Goal: Transaction & Acquisition: Purchase product/service

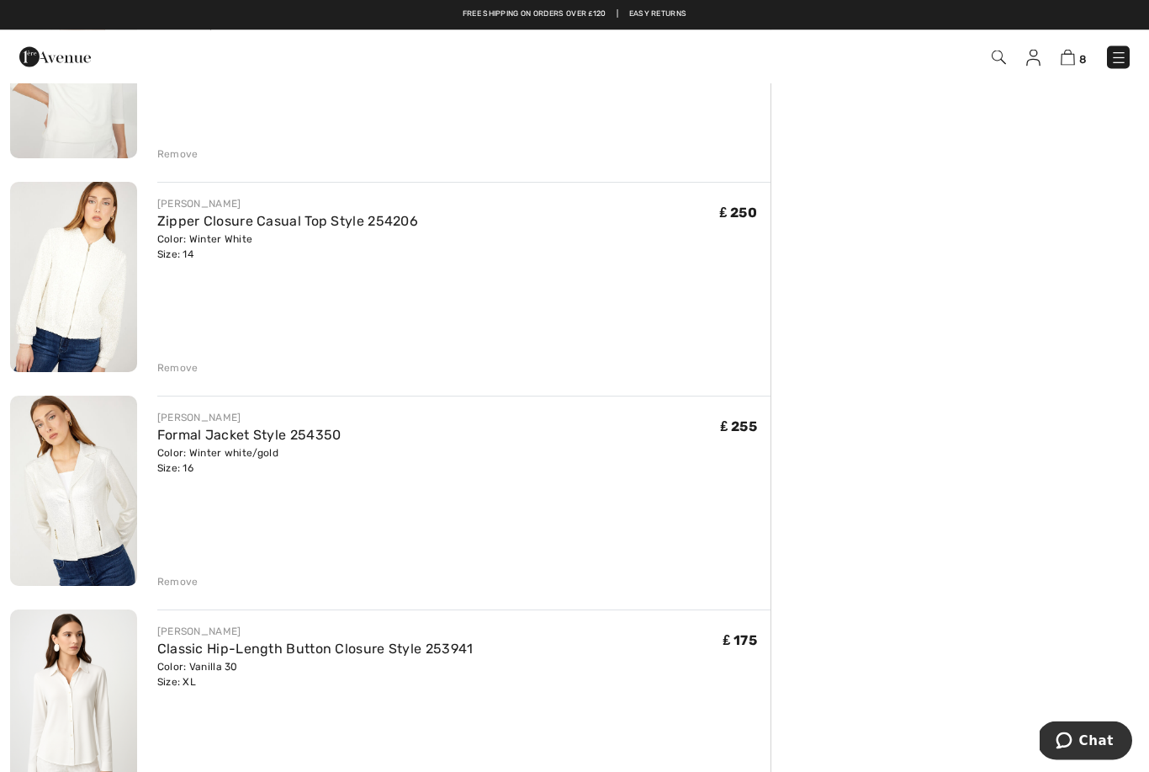
scroll to position [466, 0]
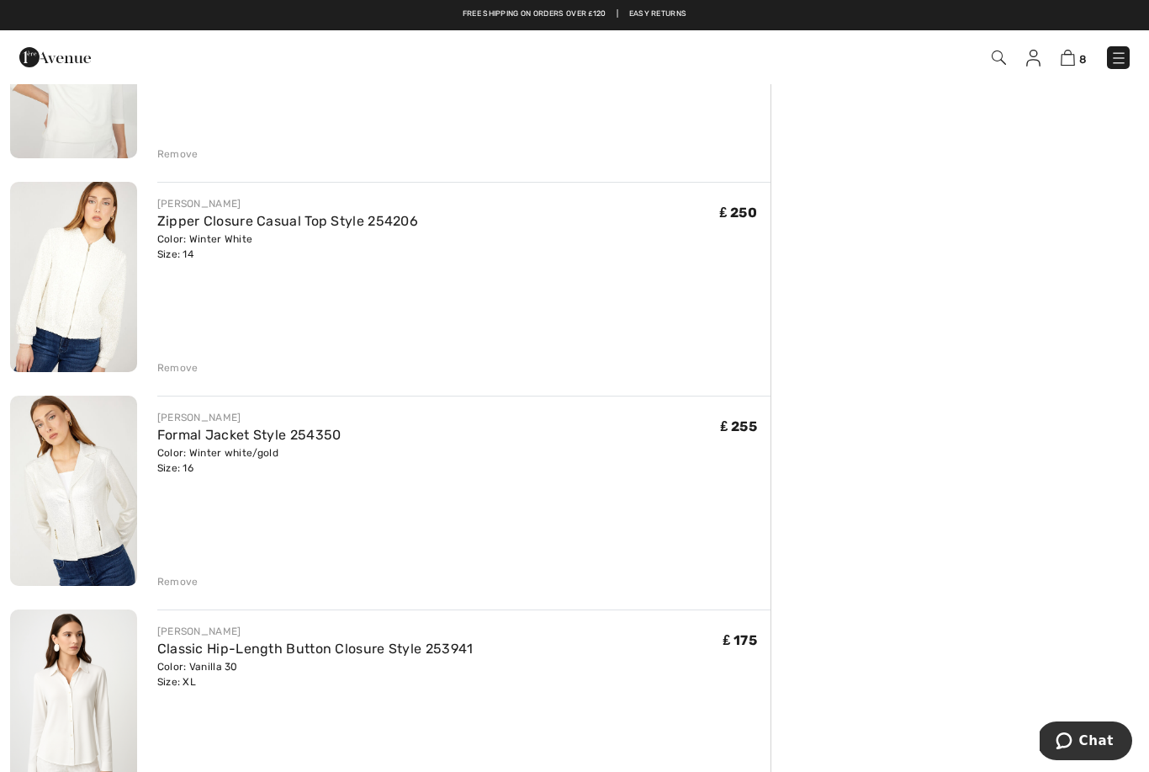
click at [101, 532] on img at bounding box center [73, 490] width 127 height 190
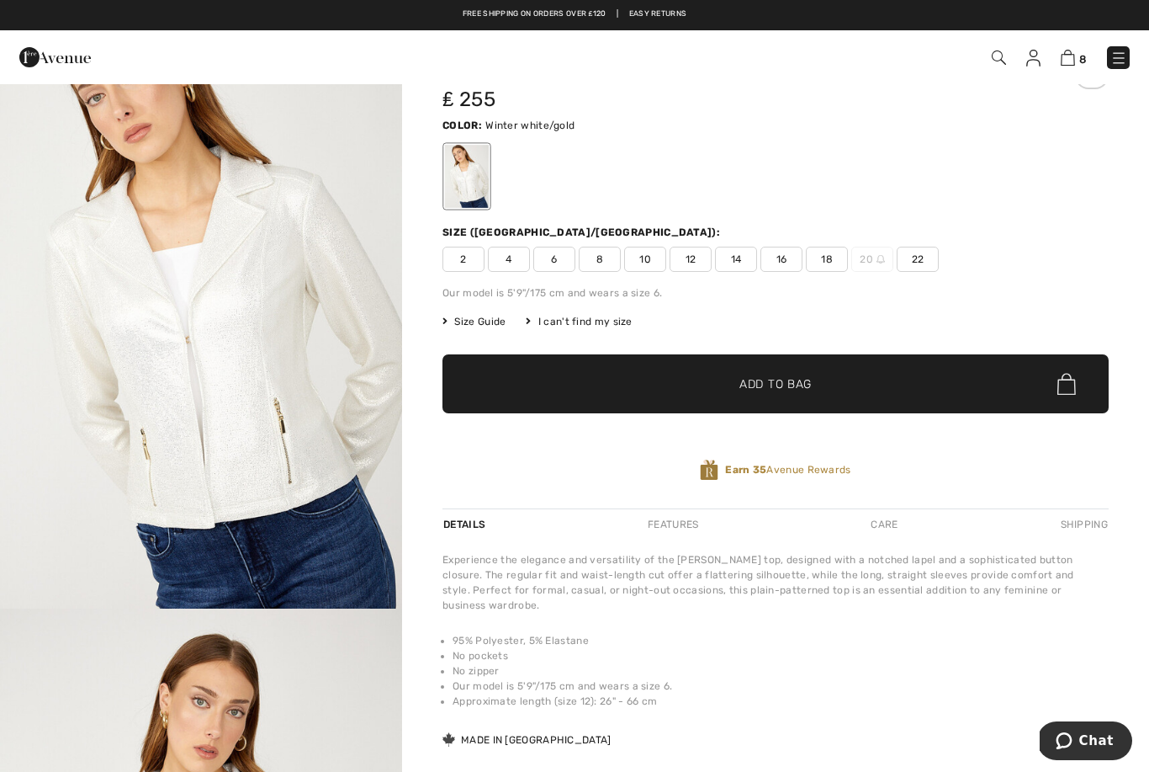
scroll to position [77, 0]
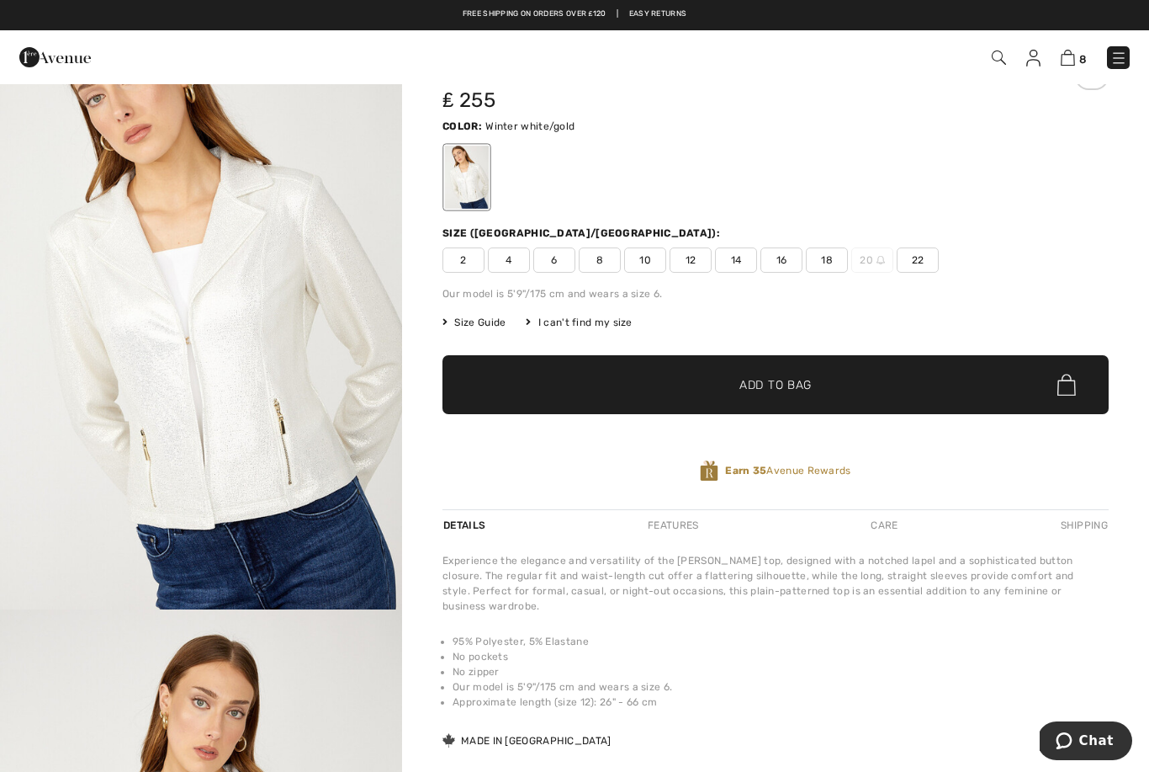
click at [257, 406] on img "1 / 4" at bounding box center [201, 307] width 402 height 603
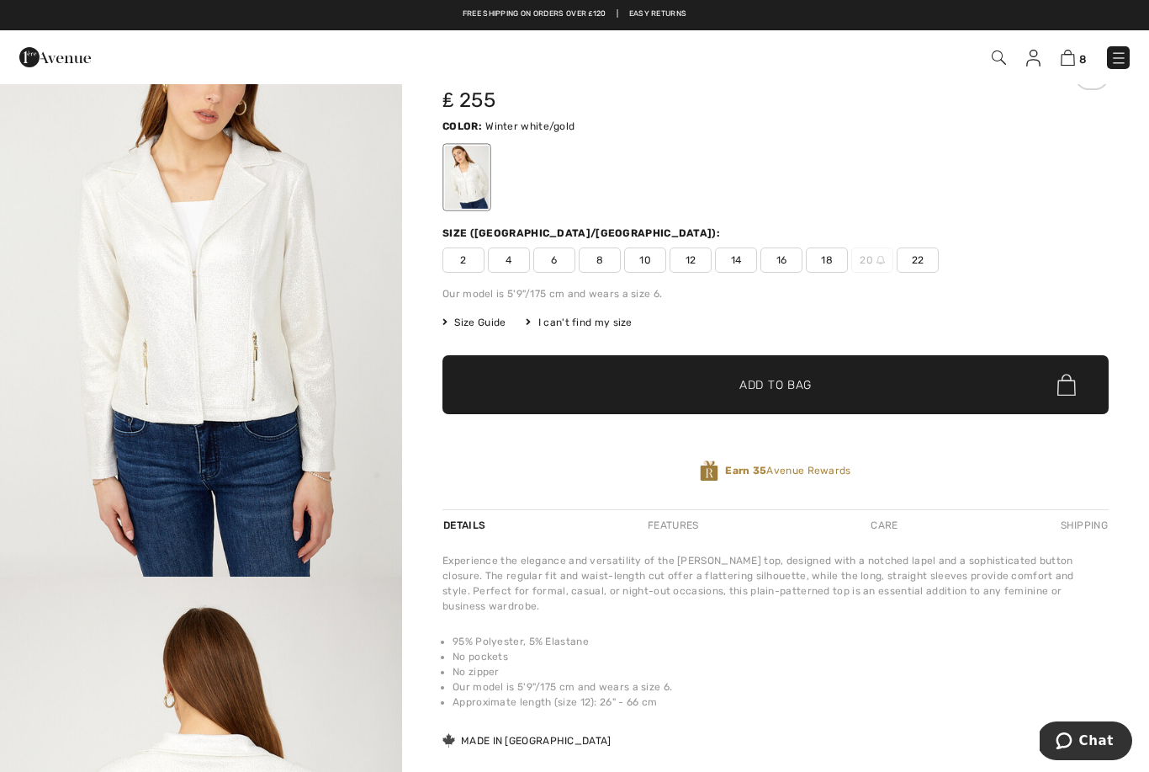
scroll to position [641, 0]
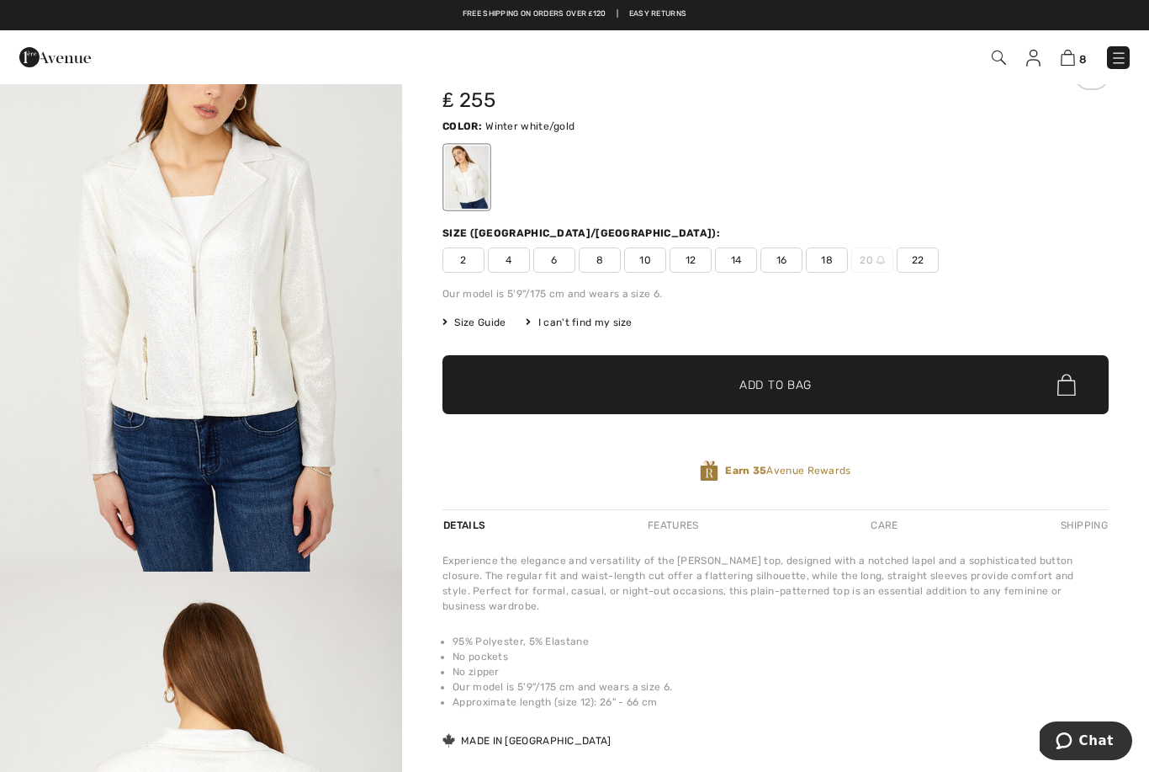
click at [251, 395] on img "2 / 4" at bounding box center [201, 269] width 402 height 603
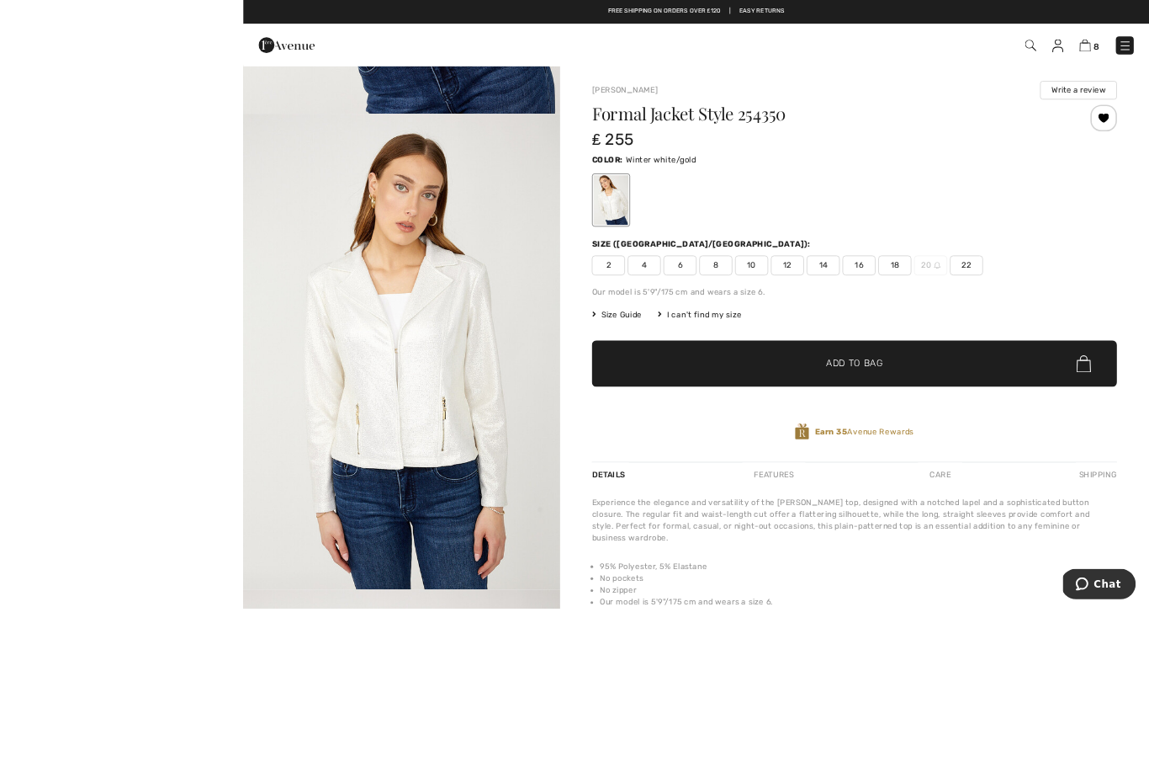
scroll to position [52, 0]
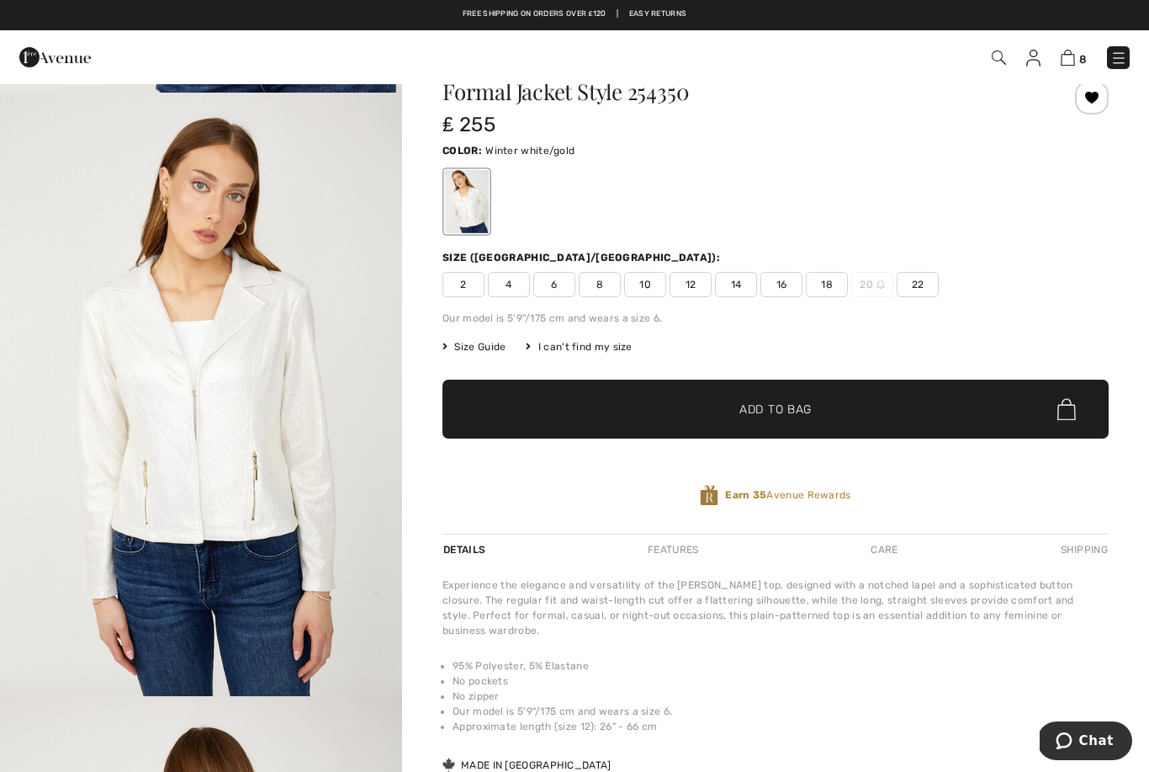
click at [1072, 59] on img at bounding box center [1068, 58] width 14 height 16
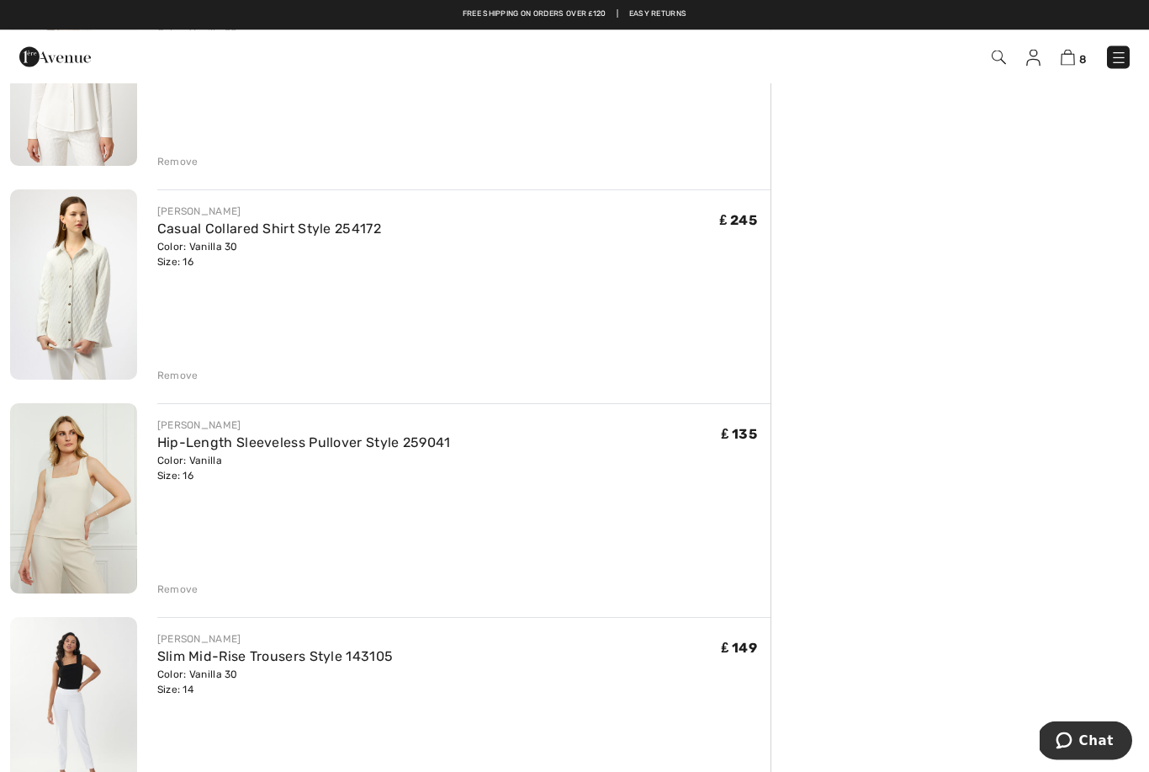
scroll to position [1100, 0]
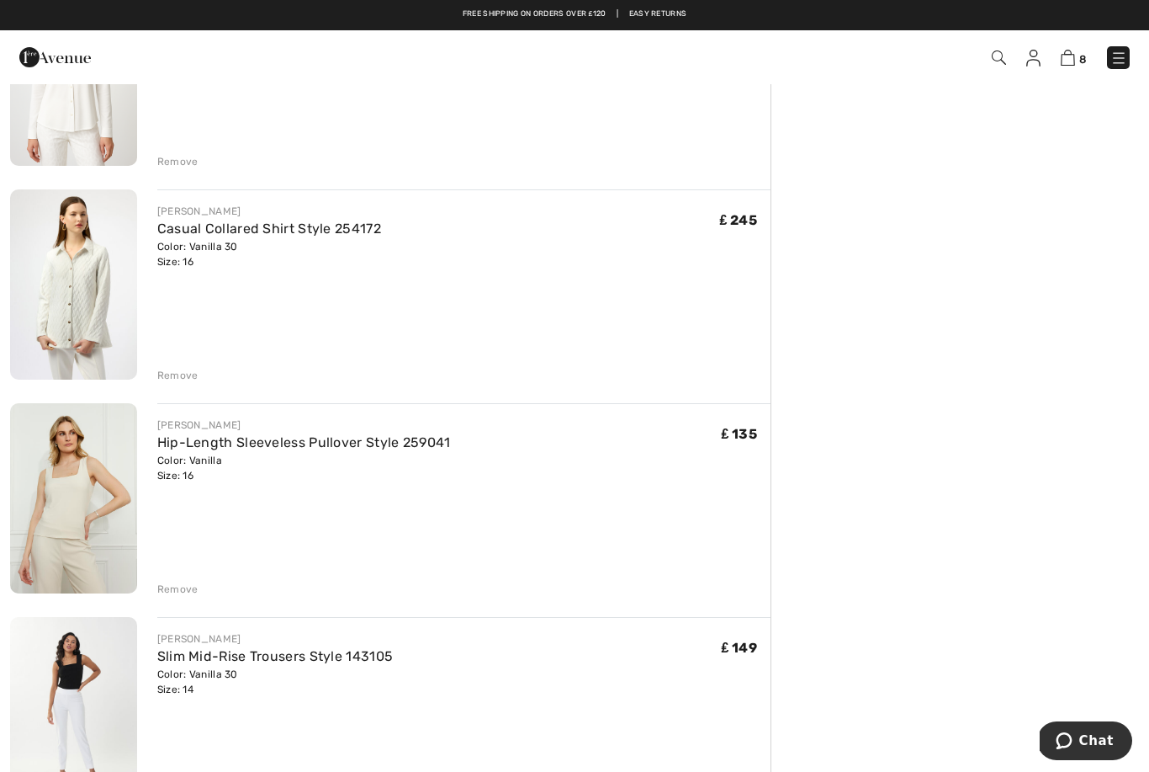
click at [178, 378] on div "Remove" at bounding box center [177, 375] width 41 height 15
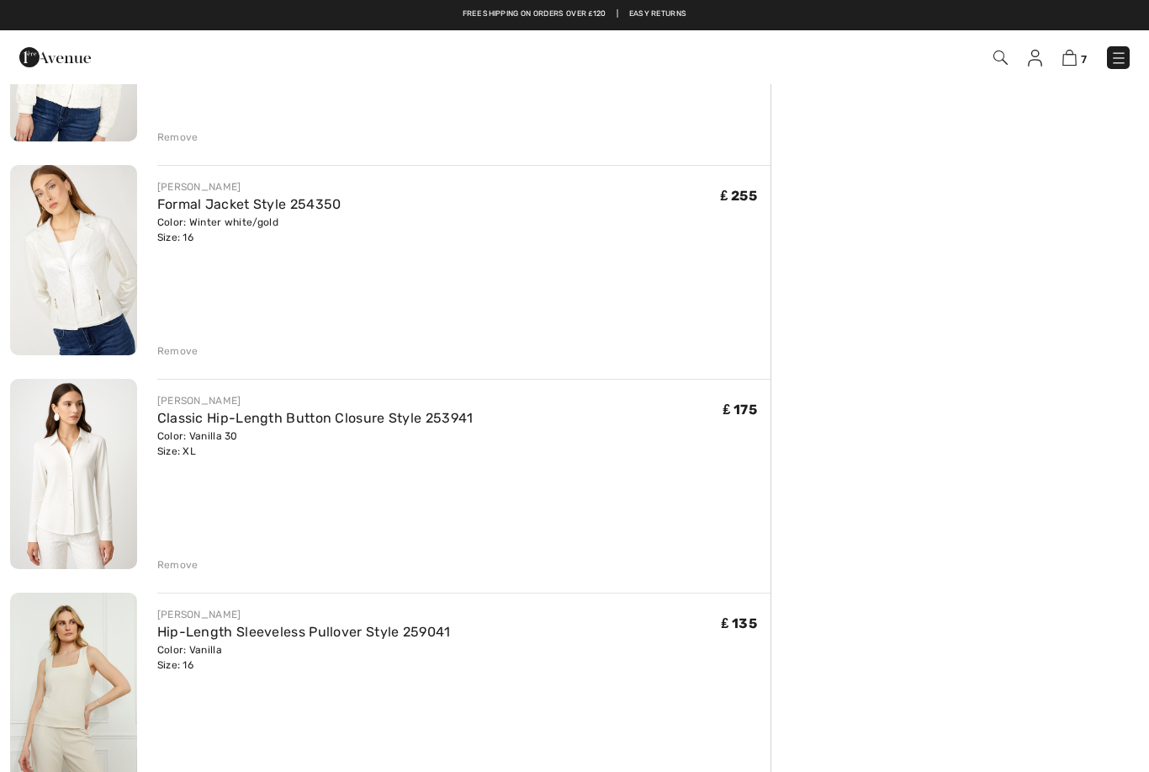
scroll to position [0, 0]
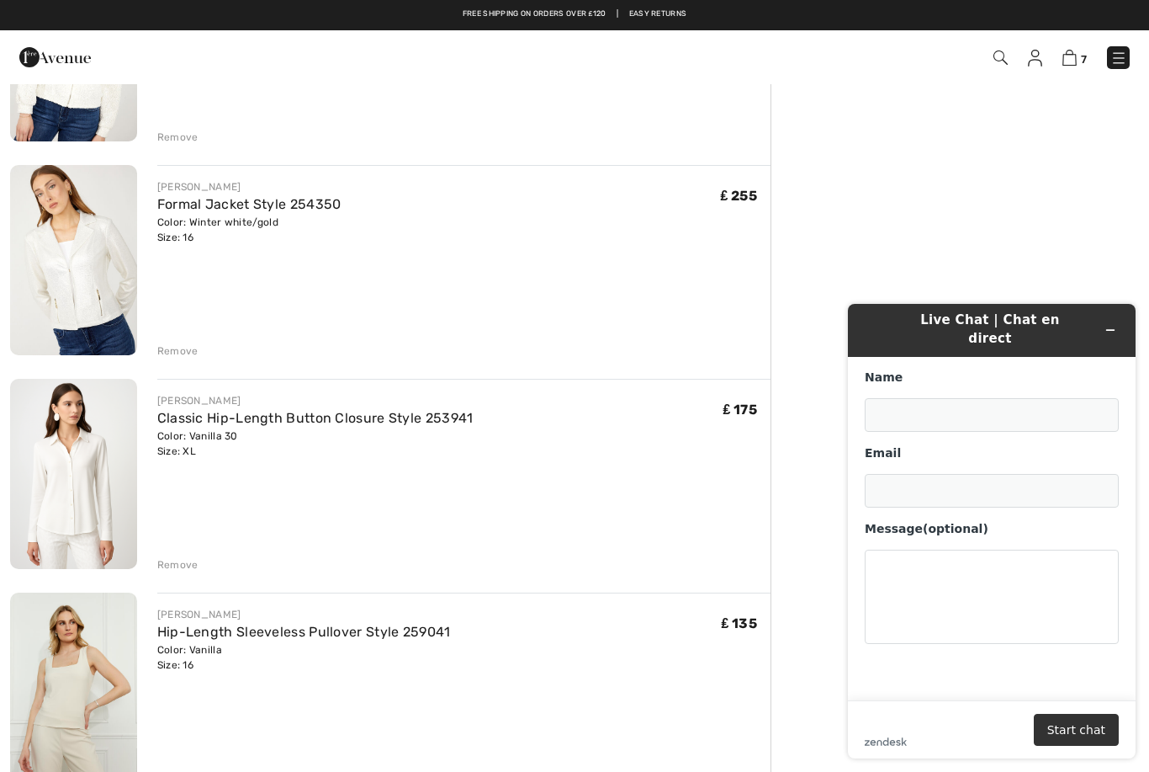
type input "Julie Beynon"
type input "julie@threecliffsbay.com"
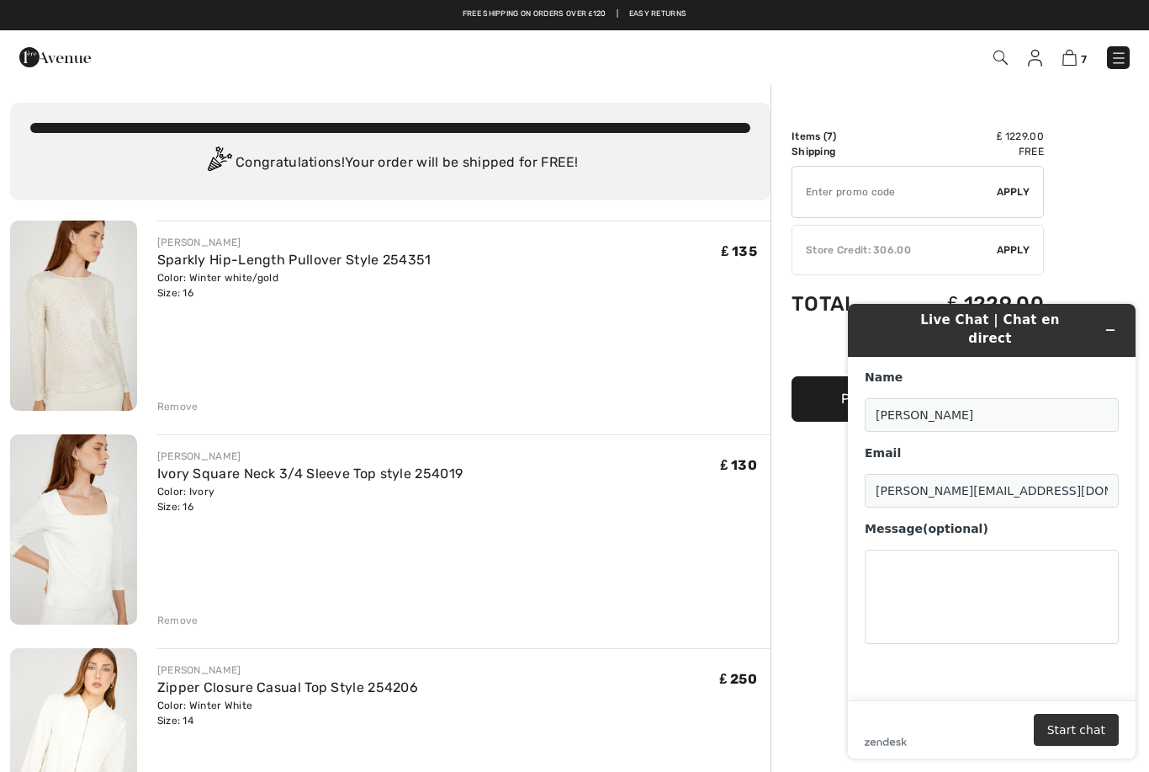
click at [1116, 327] on icon "Minimize widget" at bounding box center [1111, 330] width 12 height 12
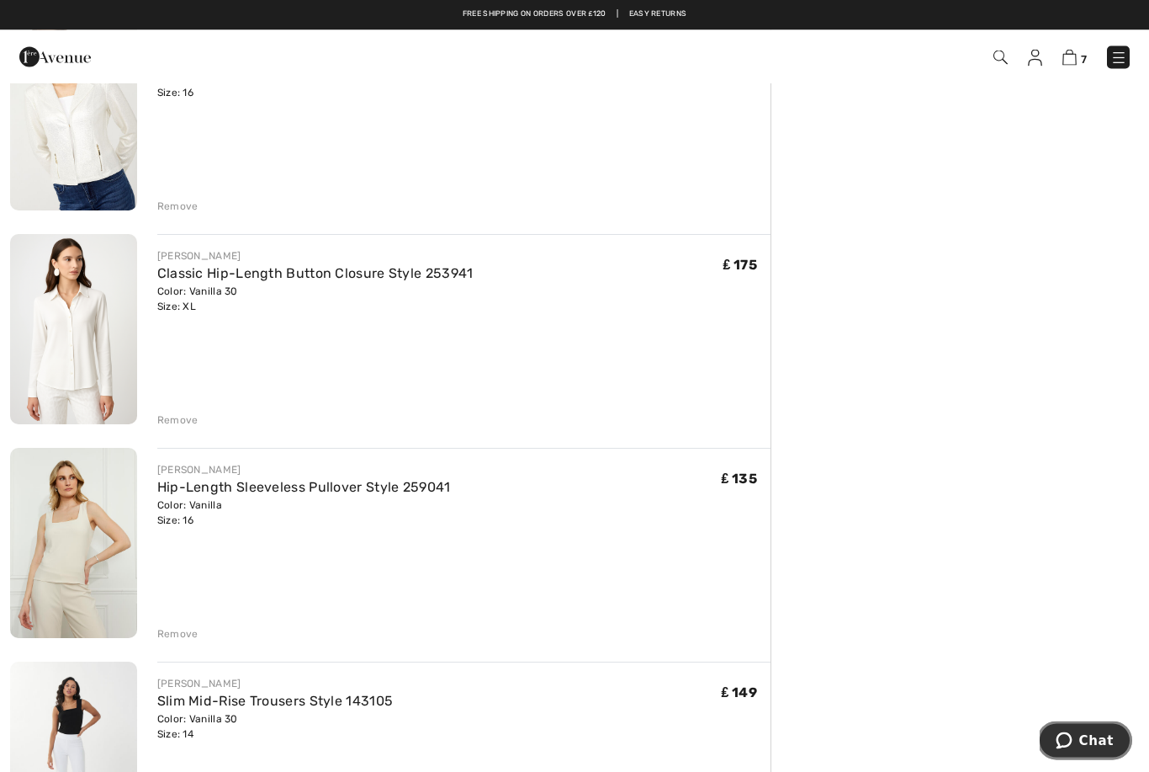
scroll to position [851, 0]
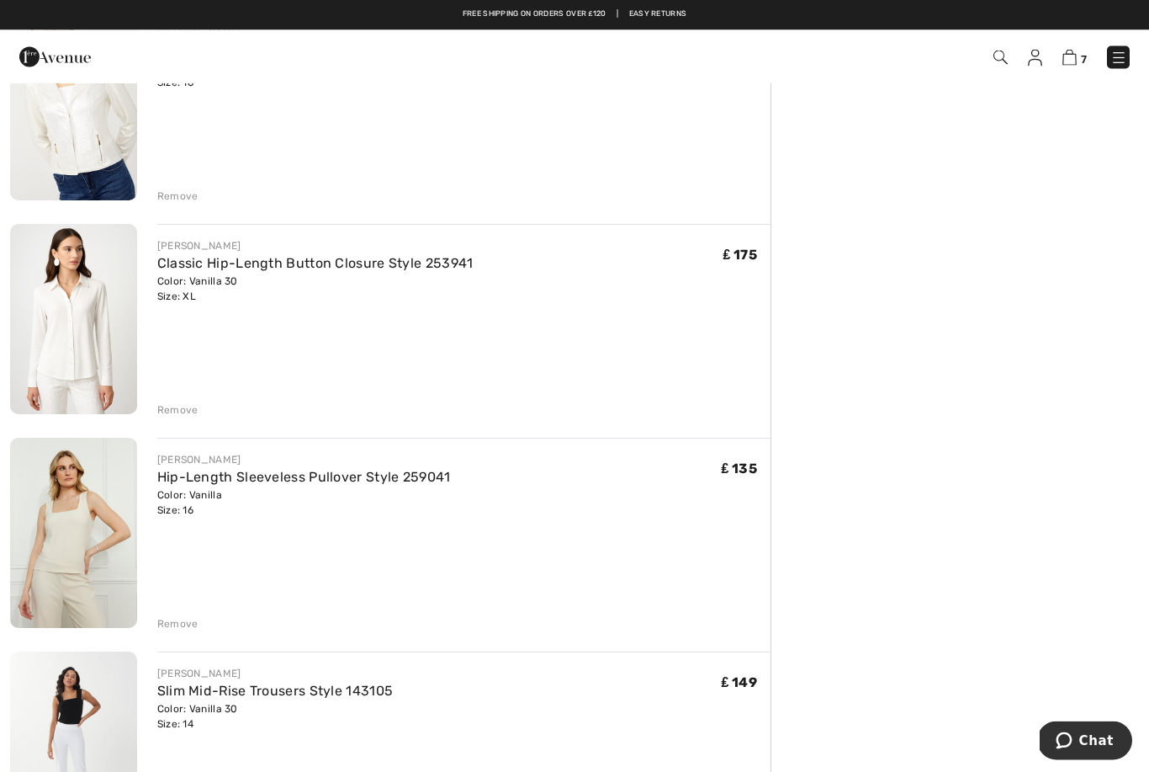
click at [197, 623] on div "Remove" at bounding box center [463, 622] width 613 height 19
click at [190, 627] on div "Remove" at bounding box center [177, 624] width 41 height 15
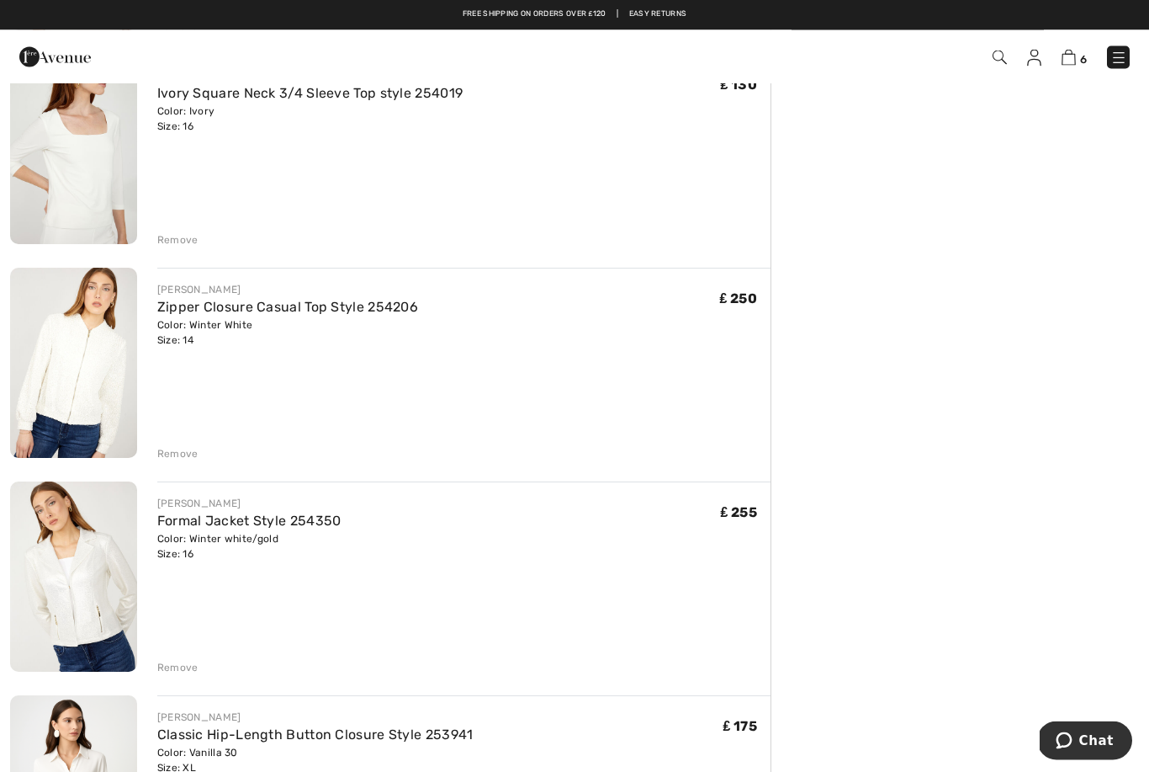
scroll to position [383, 0]
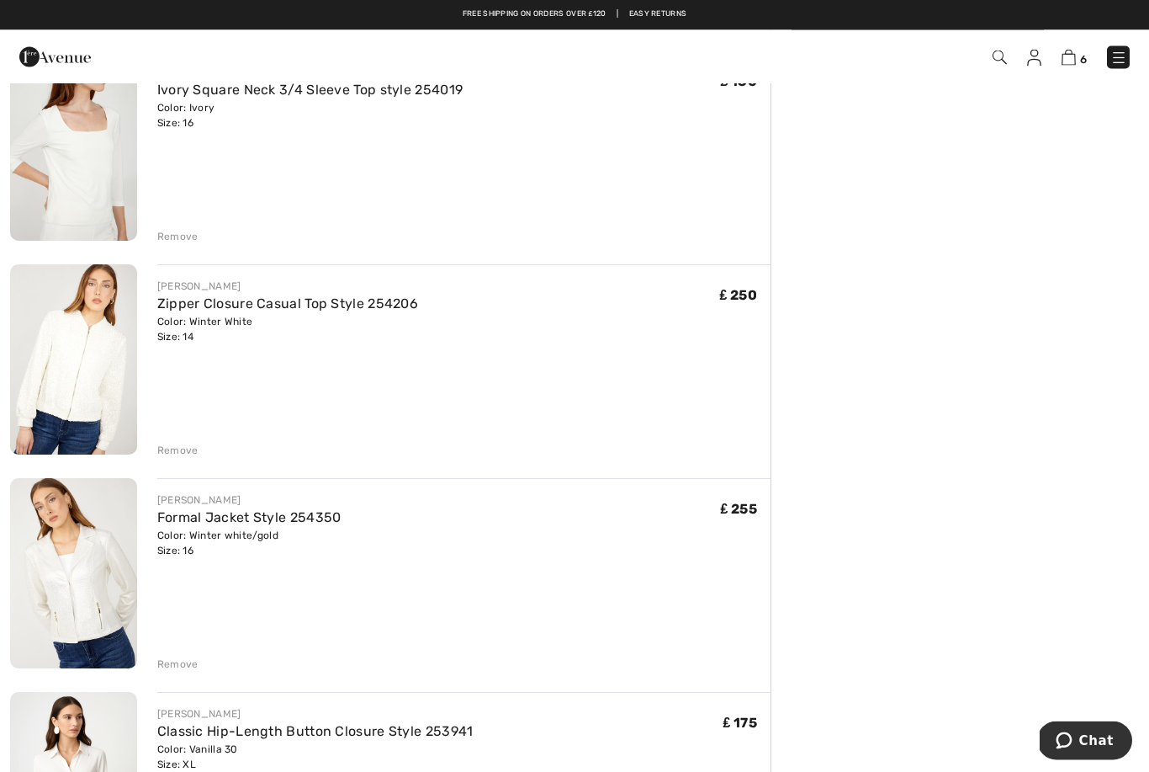
click at [89, 367] on img at bounding box center [73, 360] width 127 height 190
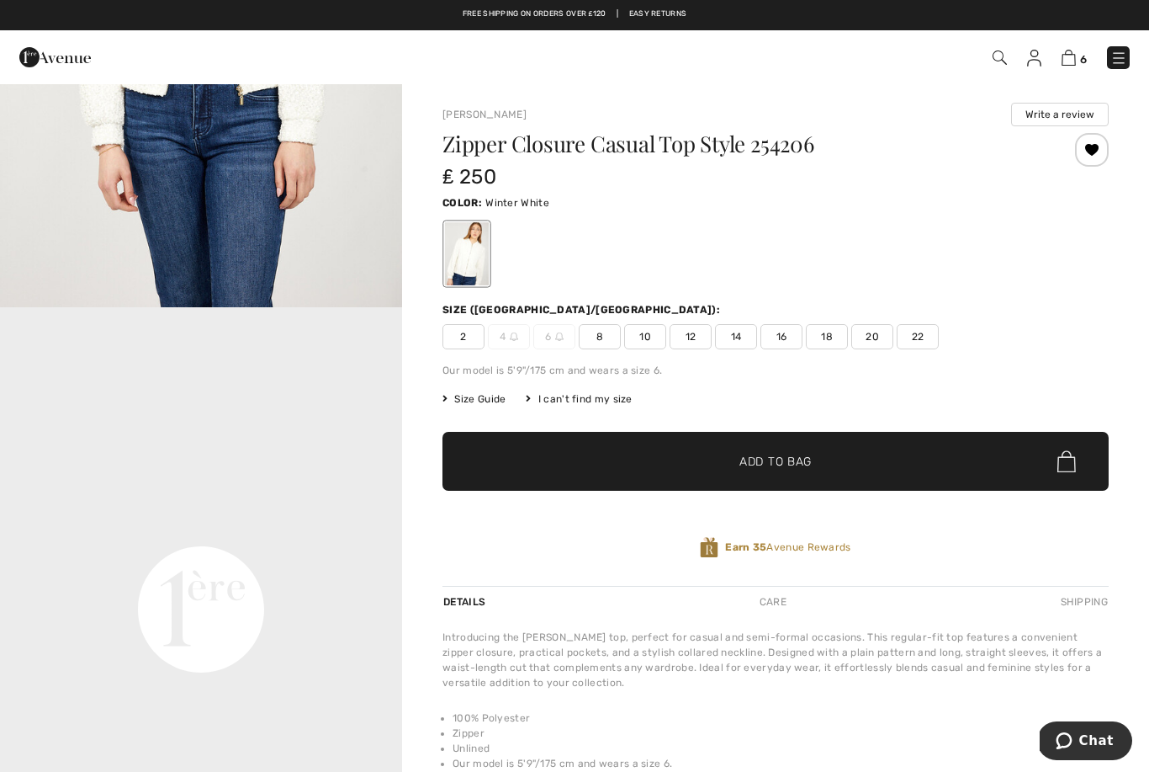
click at [783, 342] on span "16" at bounding box center [782, 336] width 42 height 25
click at [774, 469] on span "Add to Bag" at bounding box center [776, 462] width 72 height 18
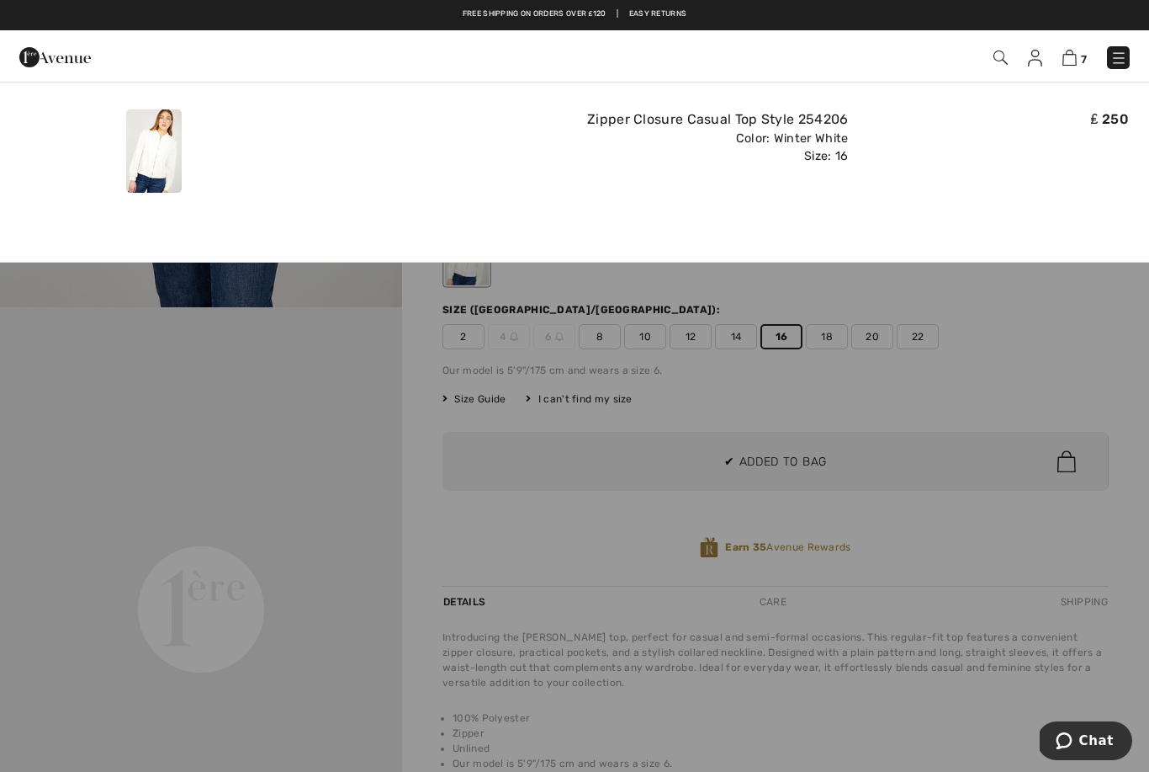
click at [1074, 60] on img at bounding box center [1070, 58] width 14 height 16
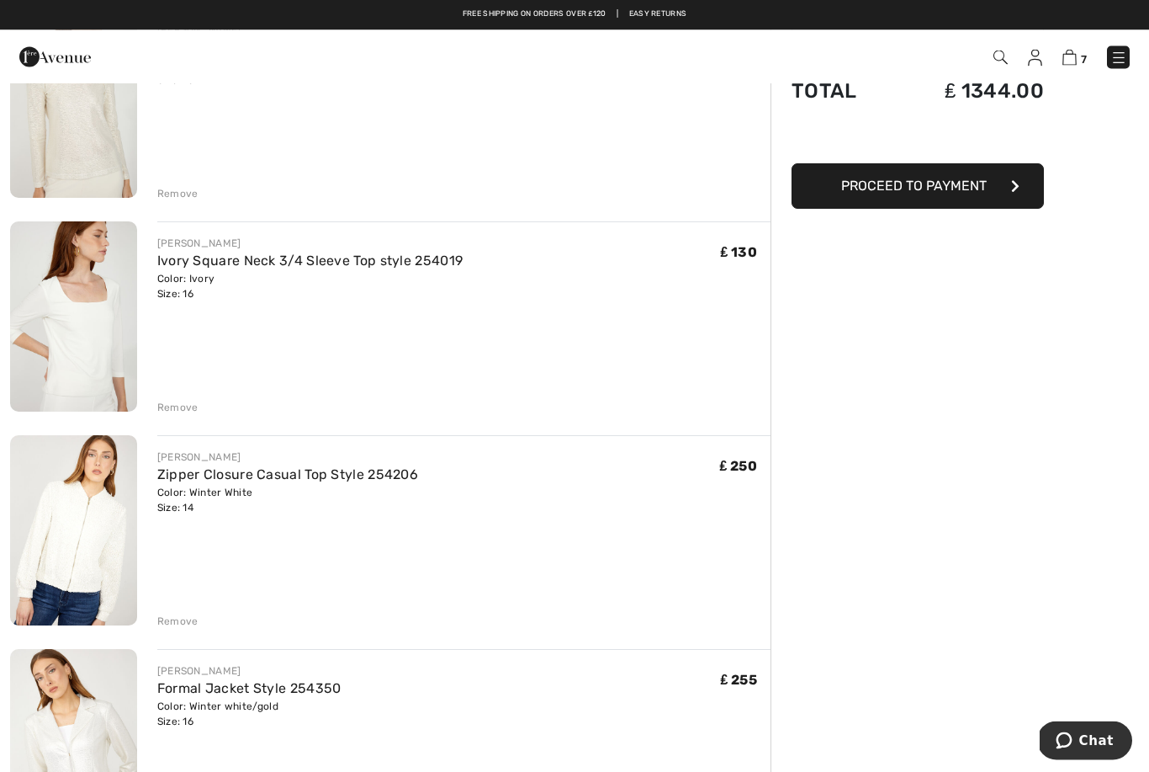
scroll to position [213, 0]
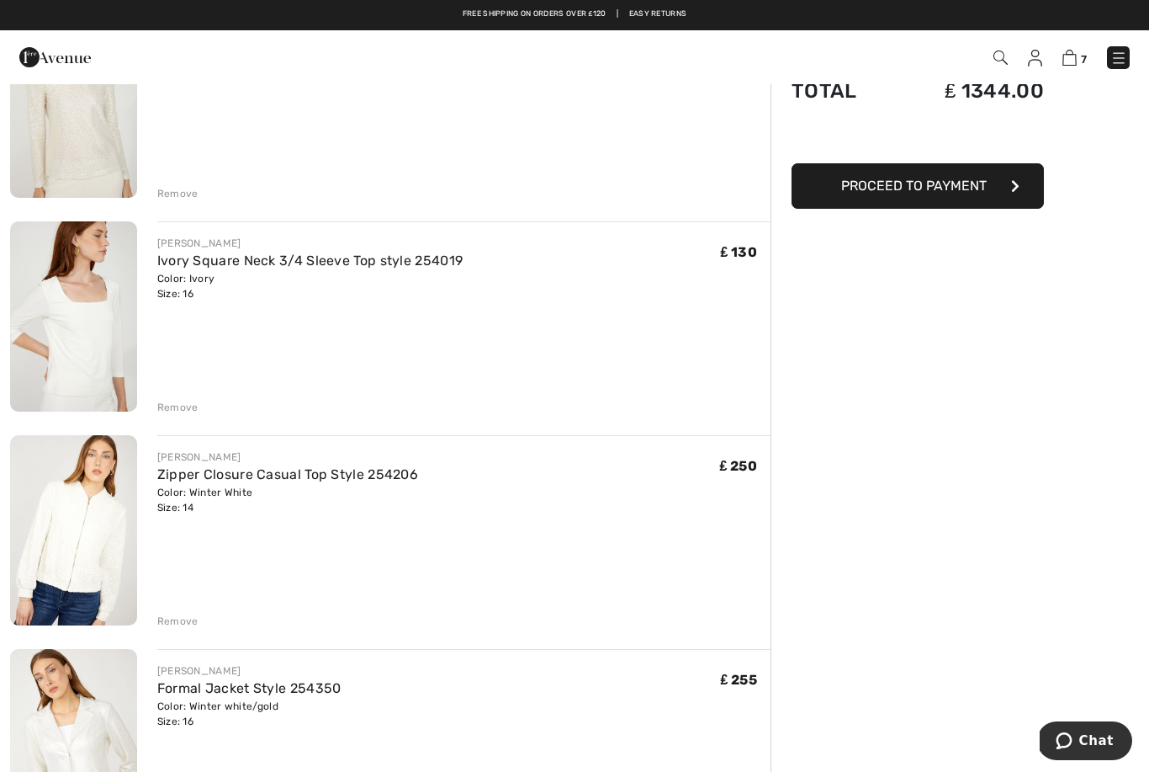
click at [185, 628] on div "Remove" at bounding box center [177, 620] width 41 height 15
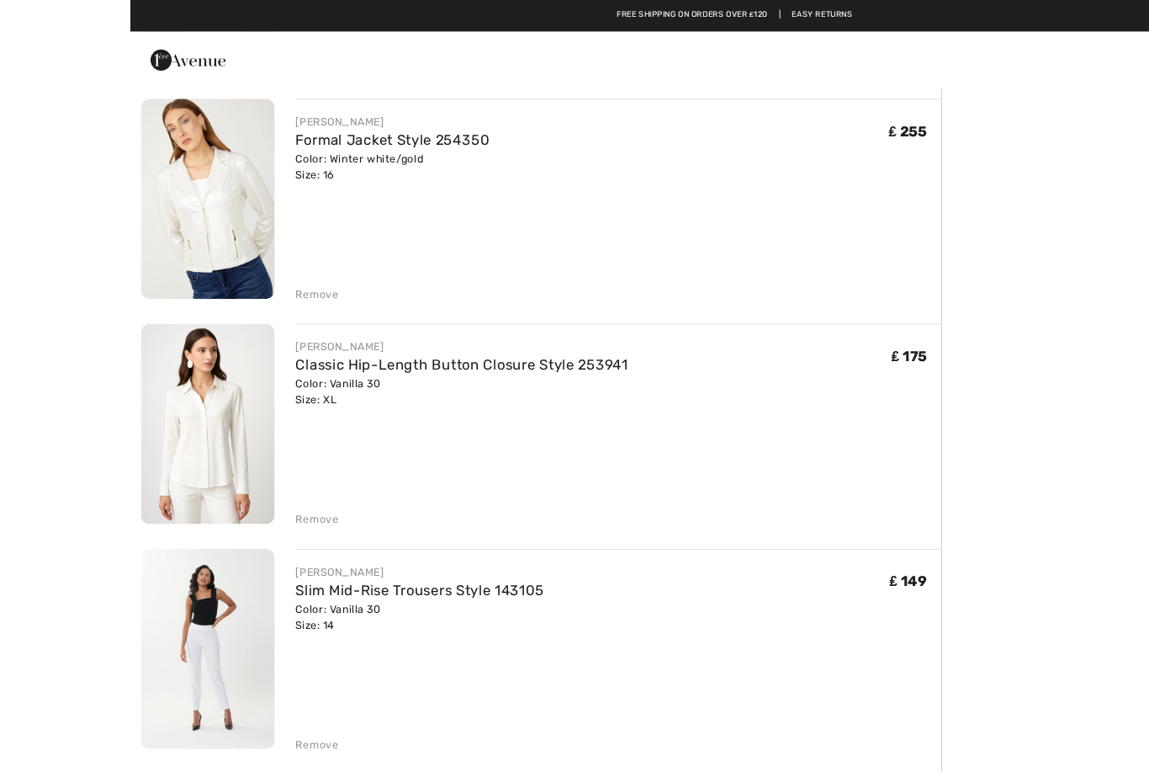
scroll to position [501, 0]
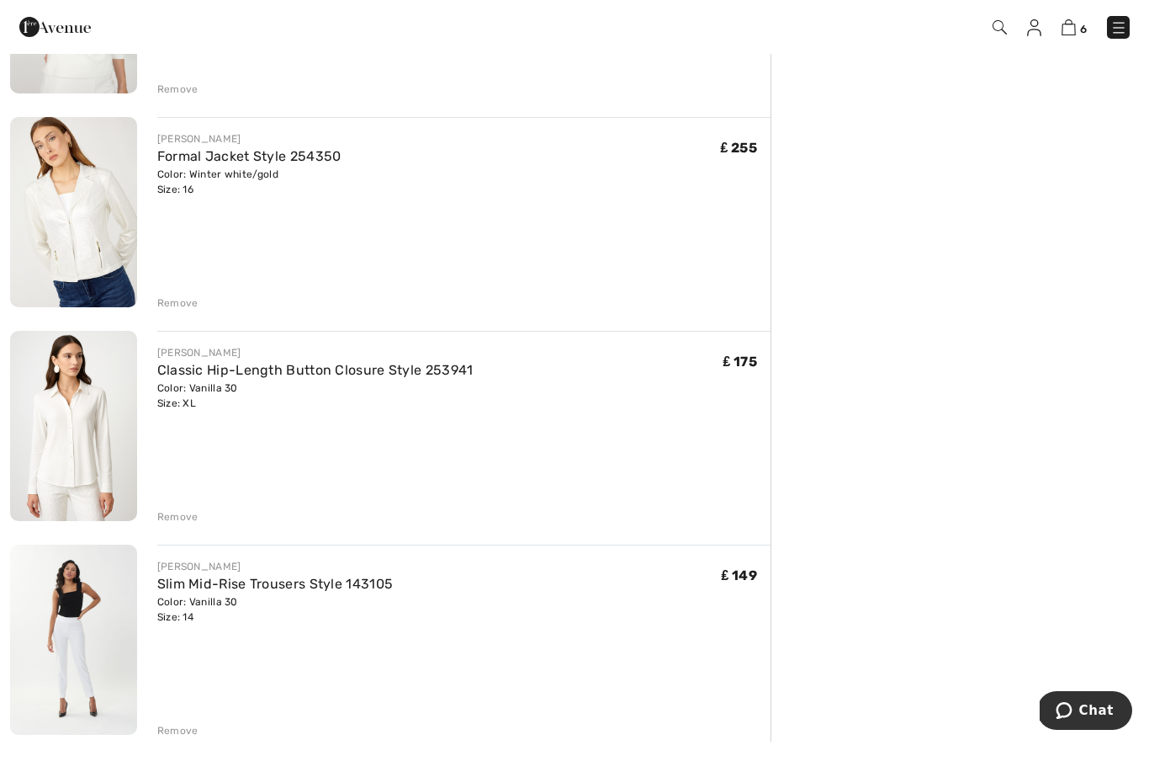
click at [280, 392] on link "Classic Hip-Length Button Closure Style 253941" at bounding box center [315, 400] width 316 height 16
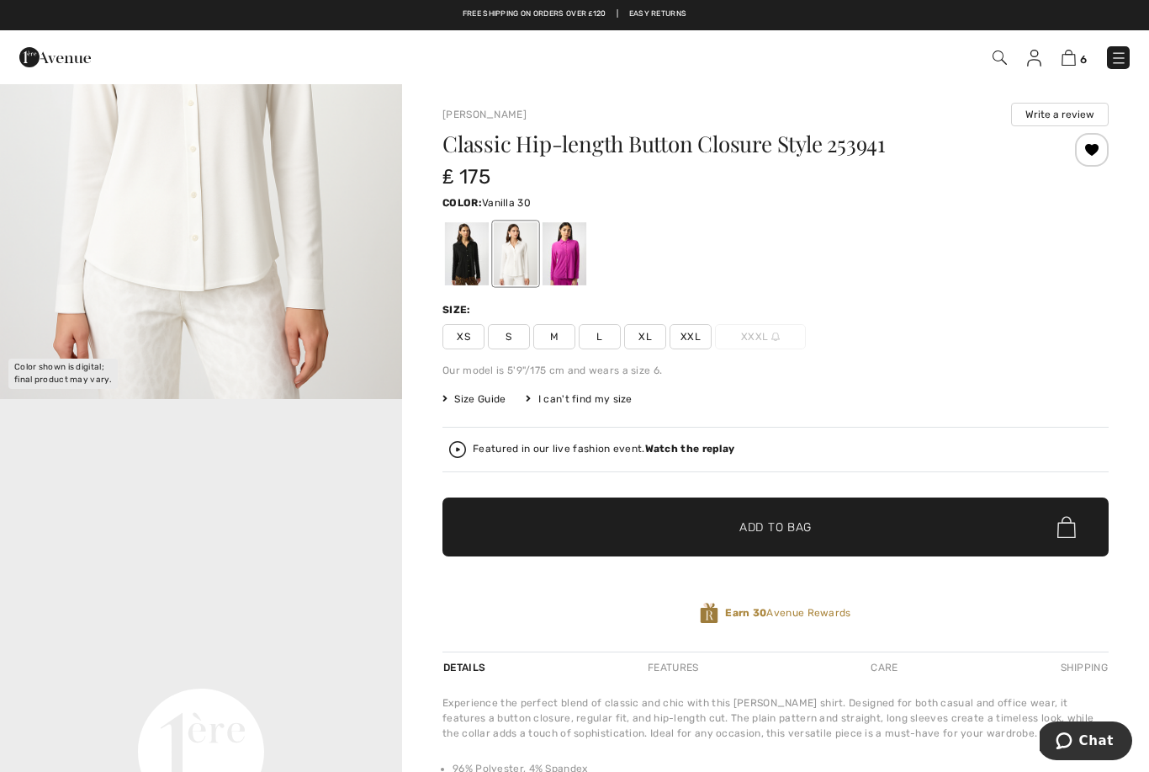
click at [1069, 66] on img at bounding box center [1069, 58] width 14 height 16
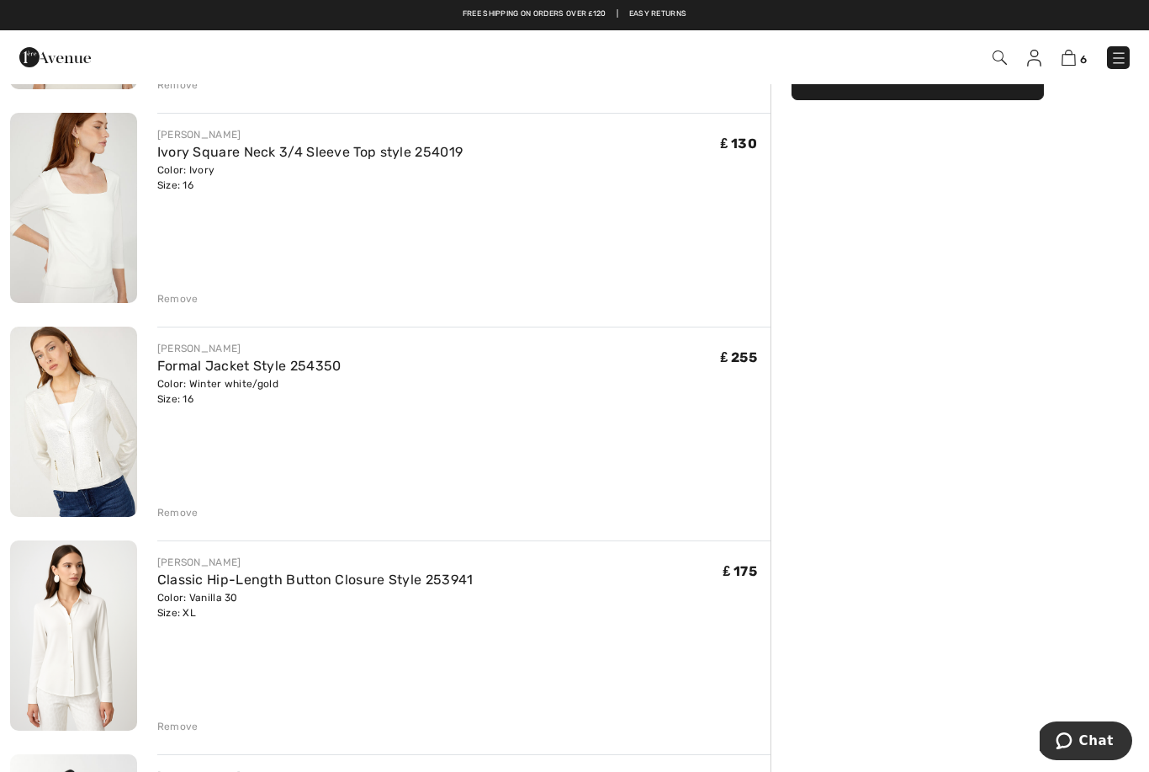
scroll to position [311, 0]
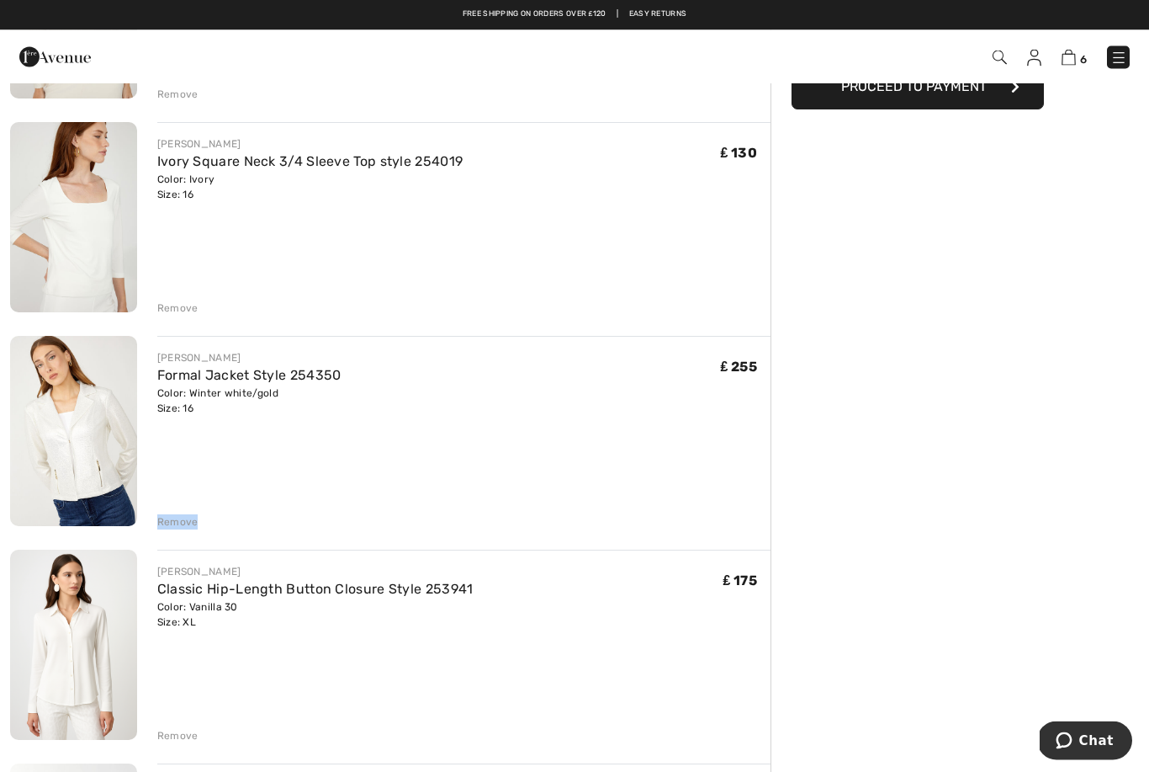
click at [936, 307] on div "Order Summary Details Items ( 6 ) ₤ 1094.00 Promo code ₤ 0.00 Shipping Free Tax…" at bounding box center [960, 648] width 379 height 1755
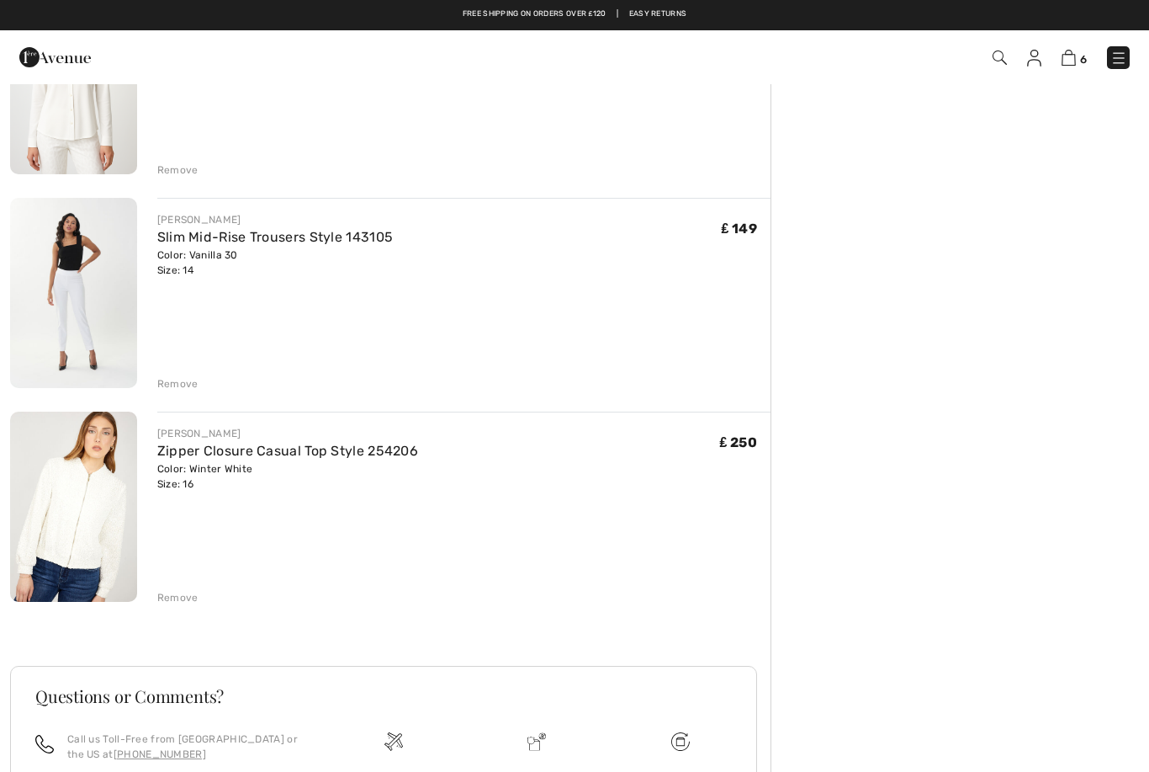
scroll to position [0, 0]
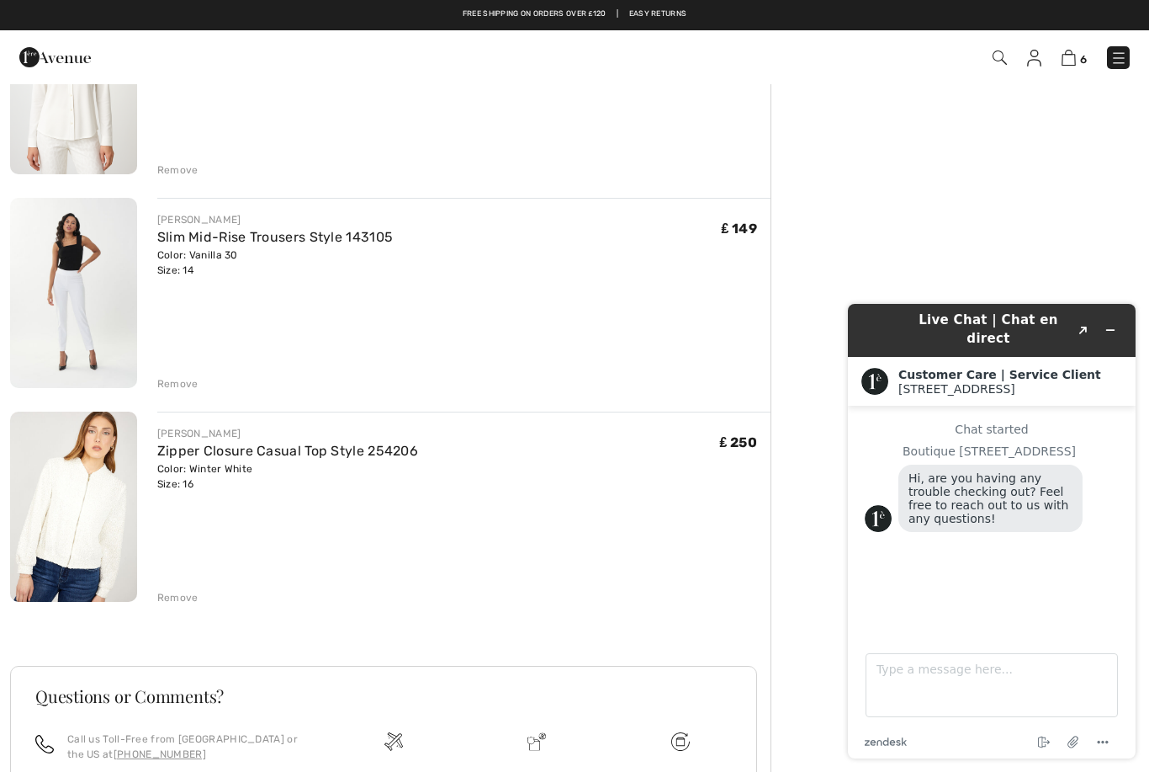
click at [1122, 327] on button "Minimize widget" at bounding box center [1110, 330] width 27 height 24
